Goal: Communication & Community: Connect with others

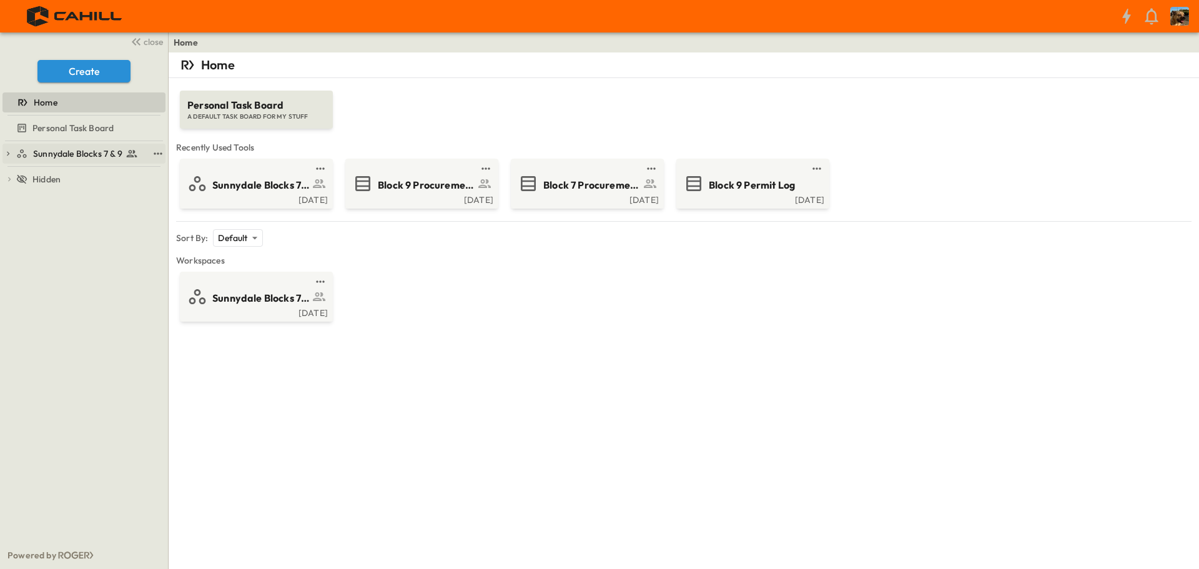
click at [31, 152] on div "Sunnydale Blocks 7 & 9" at bounding box center [82, 153] width 132 height 12
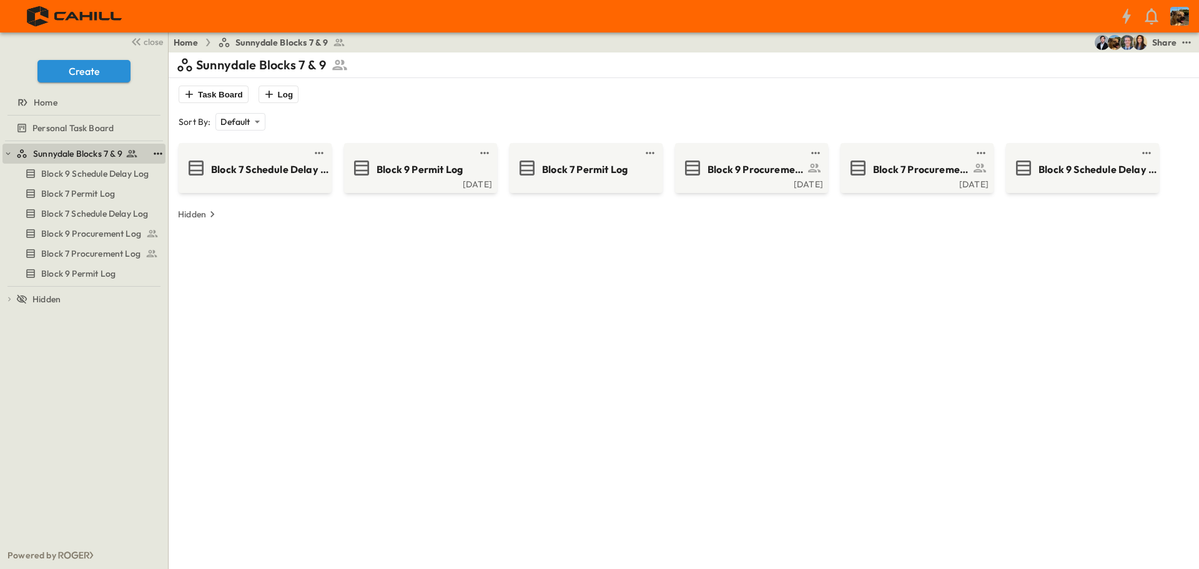
click at [157, 154] on icon "test" at bounding box center [158, 153] width 12 height 12
click at [130, 168] on span "Share" at bounding box center [123, 173] width 25 height 12
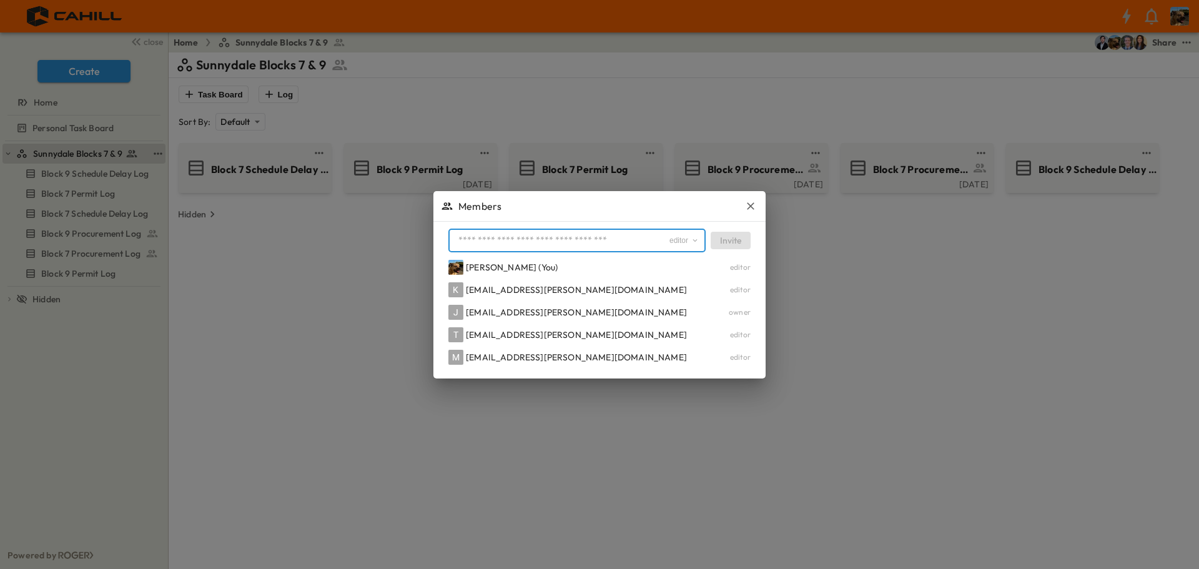
click at [525, 248] on input "text" at bounding box center [560, 241] width 215 height 18
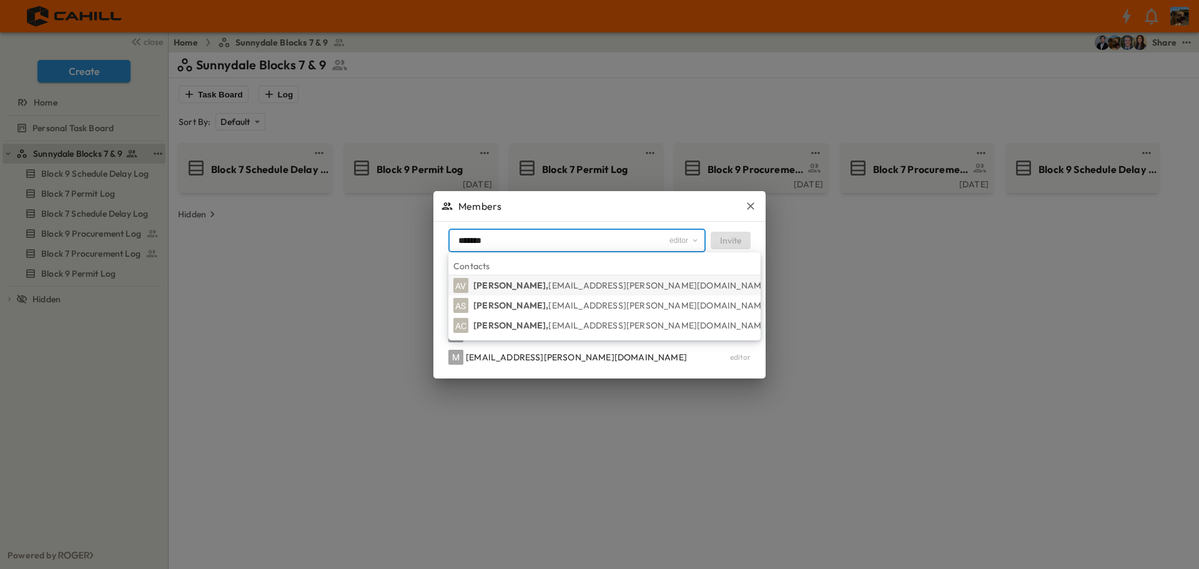
type input "*******"
click at [559, 288] on span "[EMAIL_ADDRESS][PERSON_NAME][DOMAIN_NAME]" at bounding box center [658, 285] width 221 height 11
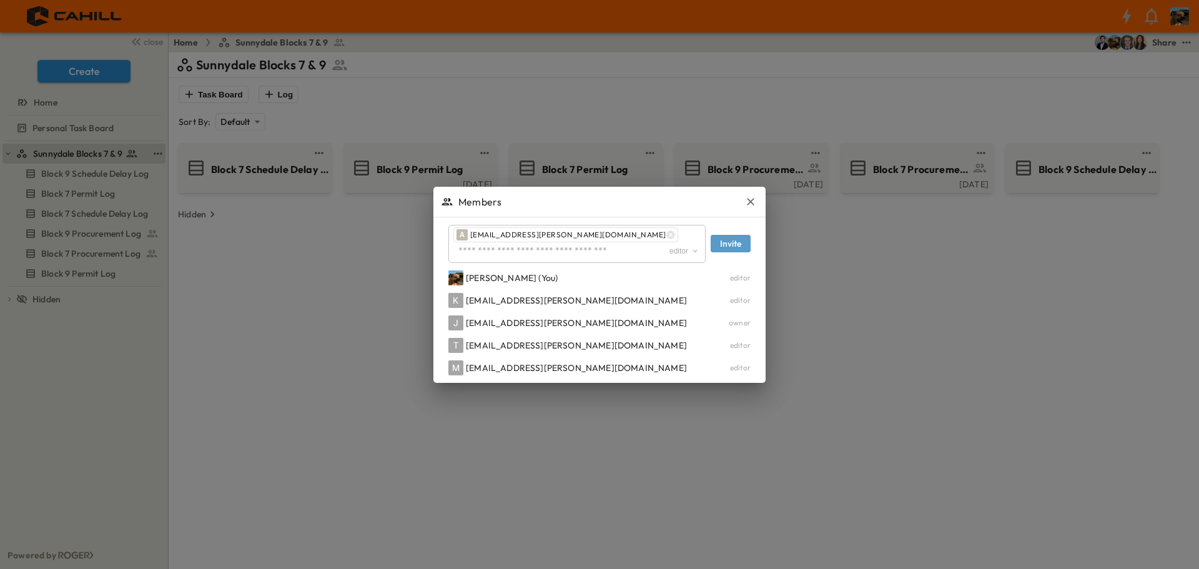
click at [747, 242] on button "Invite" at bounding box center [731, 243] width 40 height 17
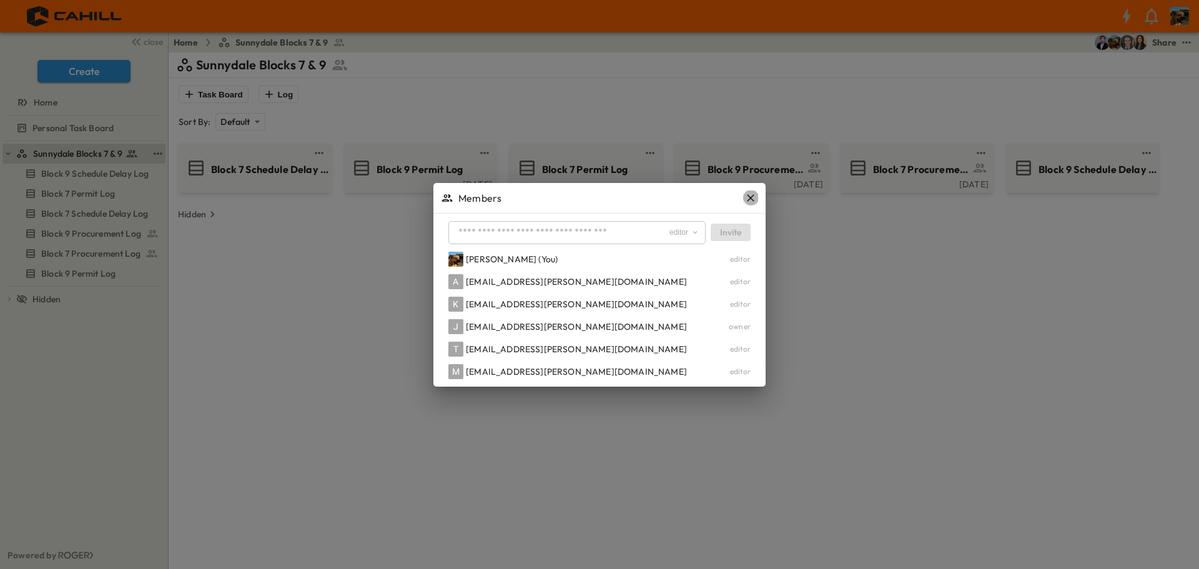
click at [748, 198] on icon "button" at bounding box center [750, 198] width 12 height 12
